Goal: Task Accomplishment & Management: Use online tool/utility

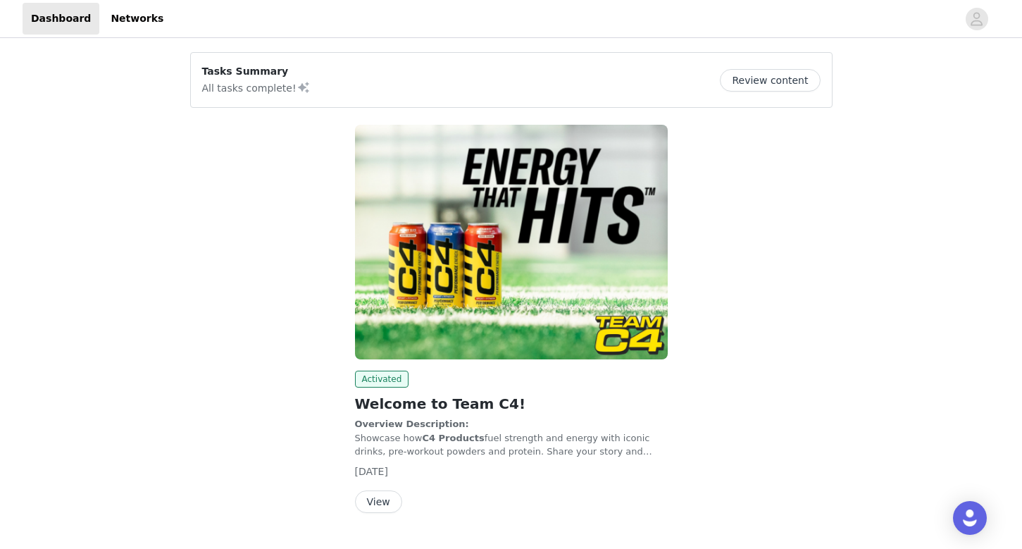
click at [383, 496] on button "View" at bounding box center [378, 501] width 47 height 23
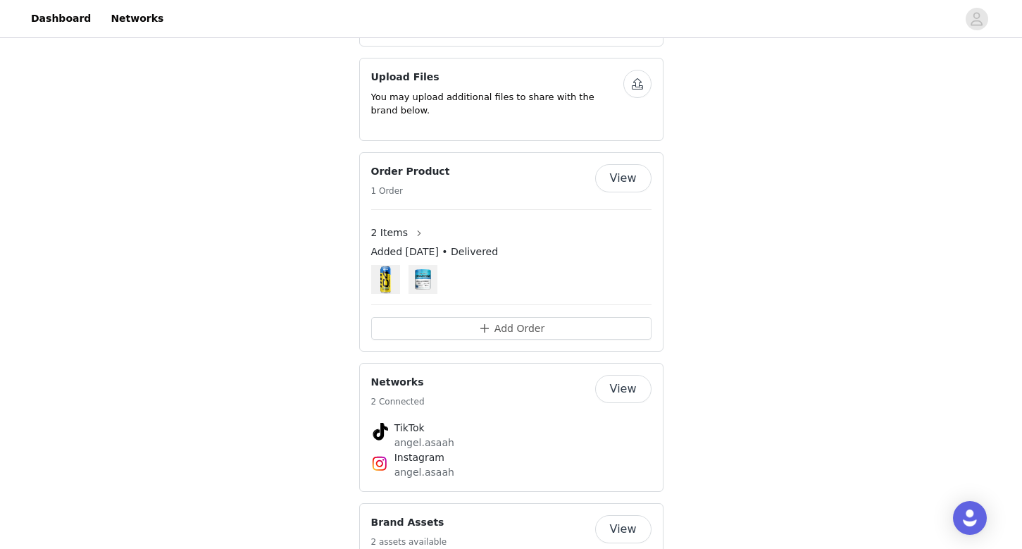
scroll to position [325, 0]
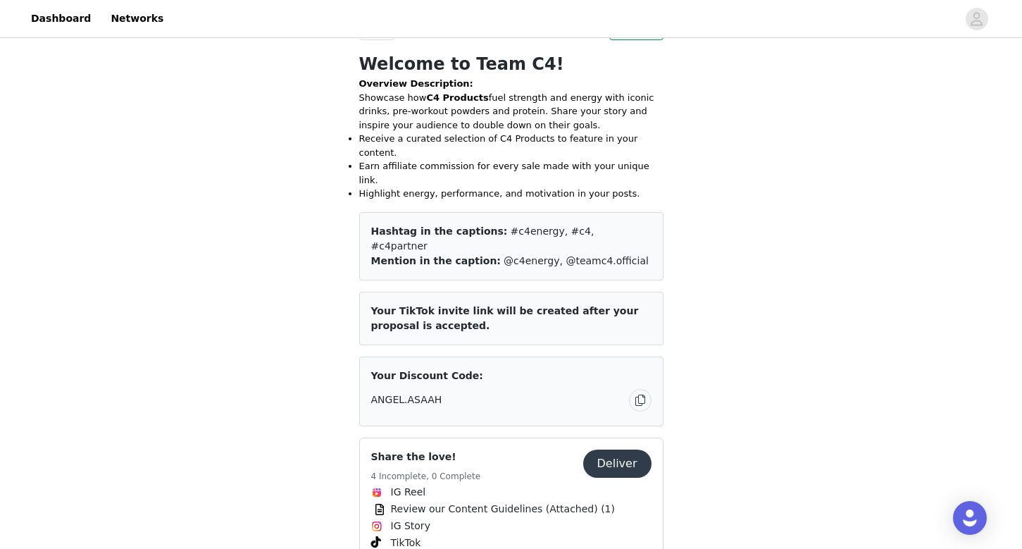
click at [602, 450] on button "Deliver" at bounding box center [617, 464] width 68 height 28
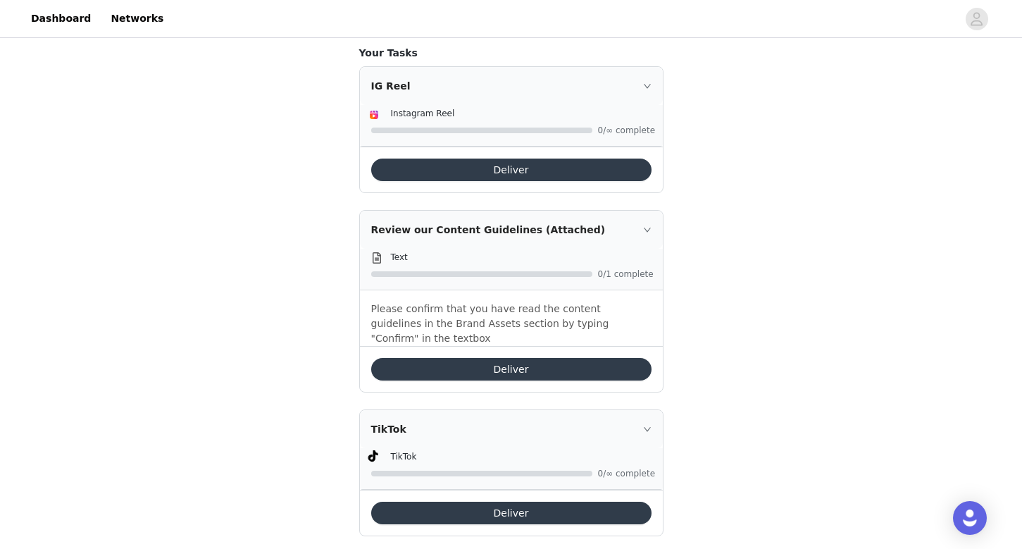
scroll to position [589, 0]
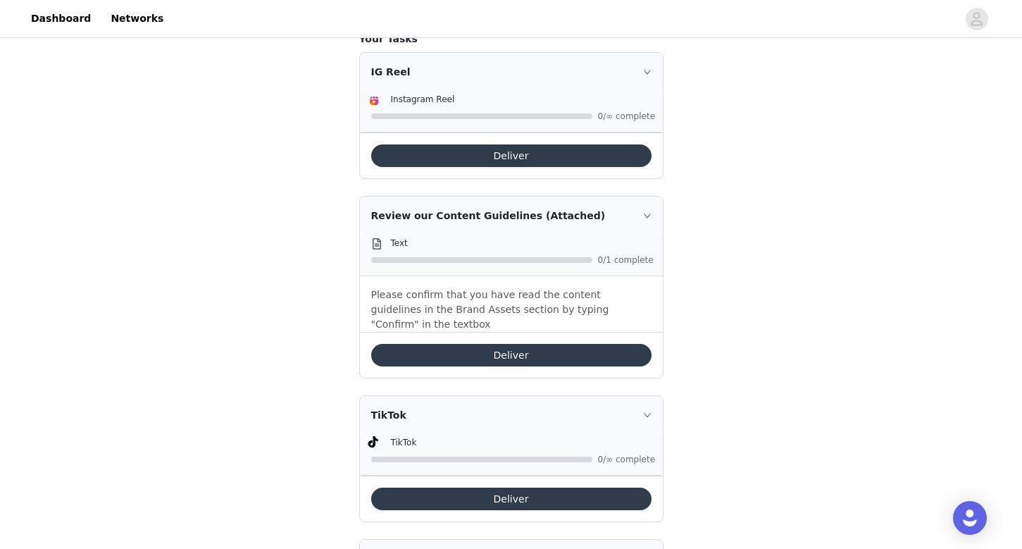
click at [569, 289] on p "Please confirm that you have read the content guidelines in the Brand Assets se…" at bounding box center [511, 309] width 280 height 44
click at [557, 344] on button "Deliver" at bounding box center [511, 355] width 280 height 23
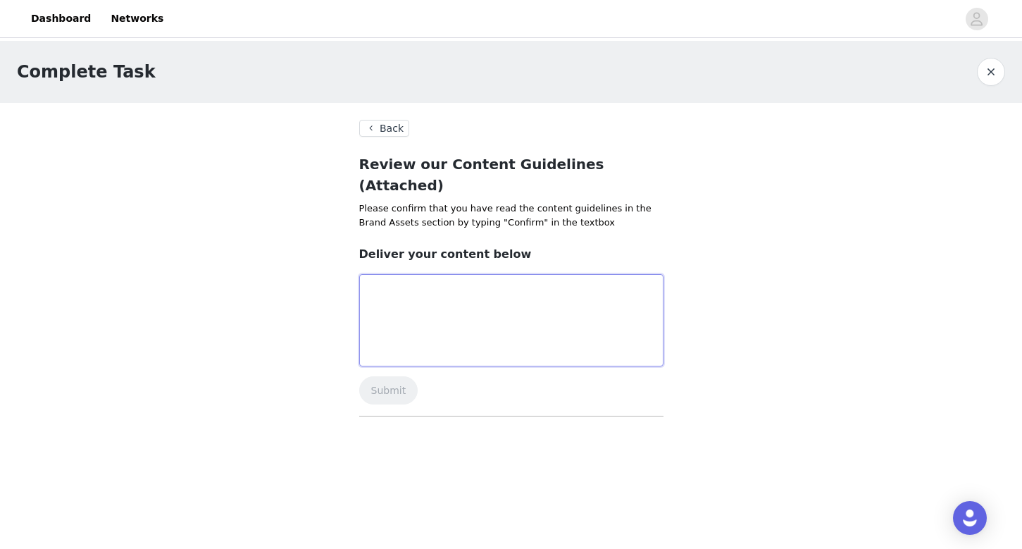
click at [557, 317] on textarea at bounding box center [511, 320] width 304 height 92
type textarea "Confirm"
click at [392, 376] on button "Submit" at bounding box center [388, 390] width 59 height 28
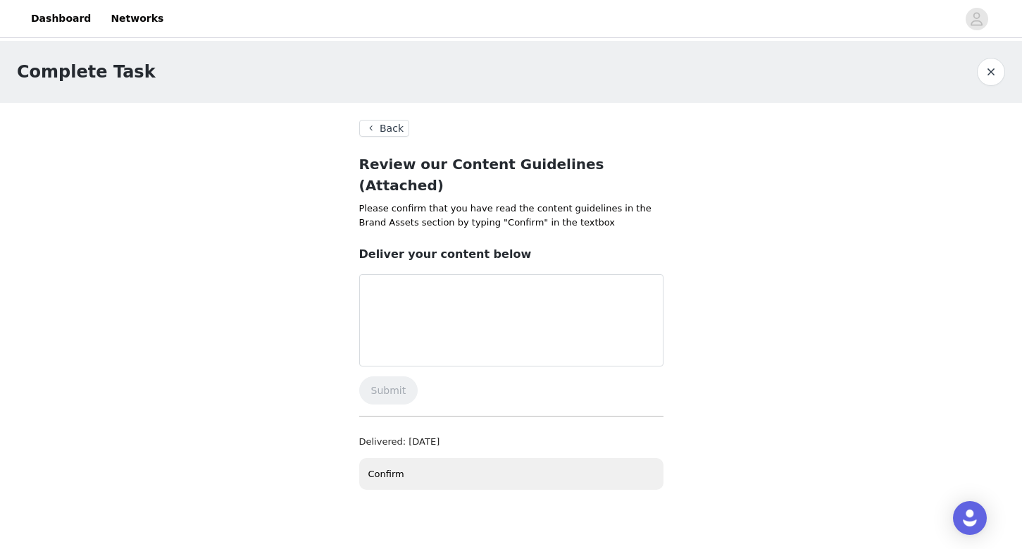
click at [397, 126] on button "Back" at bounding box center [384, 128] width 51 height 17
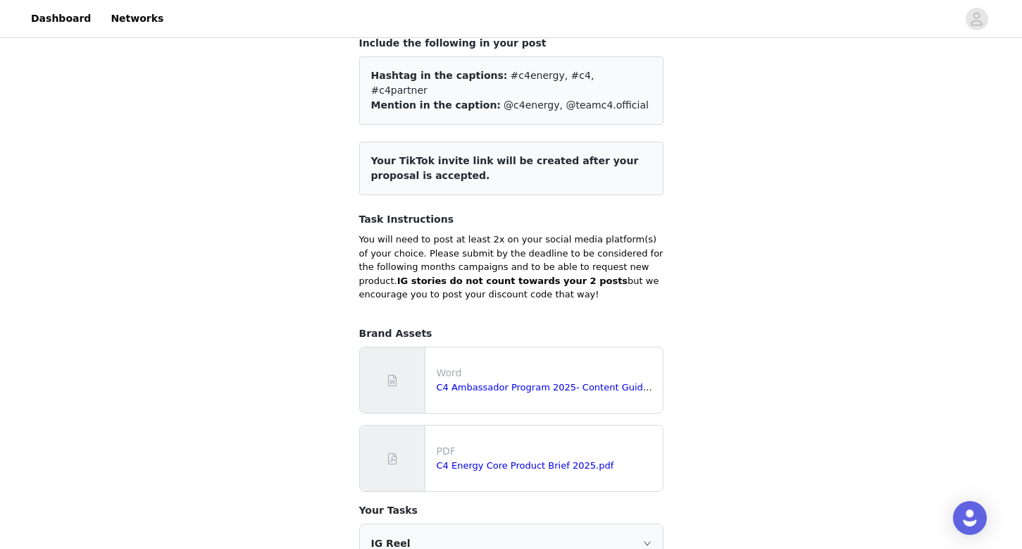
scroll to position [129, 0]
